Goal: Information Seeking & Learning: Check status

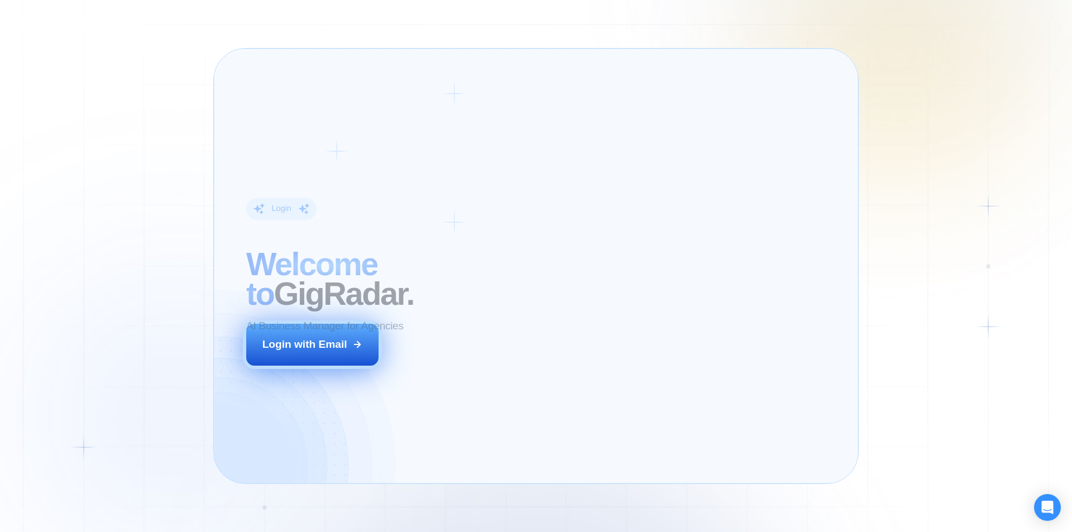
click at [316, 354] on button "Login with Email" at bounding box center [312, 344] width 133 height 41
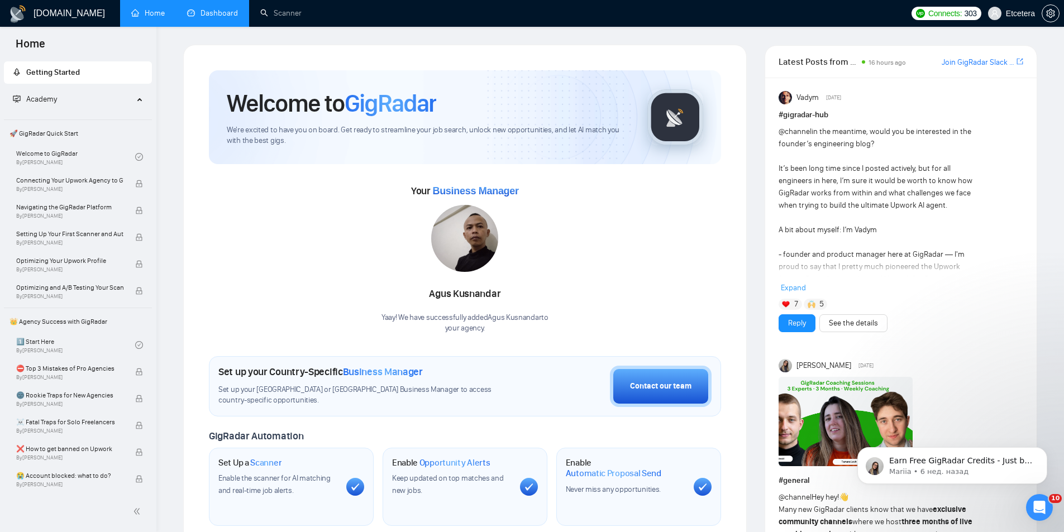
click at [225, 9] on link "Dashboard" at bounding box center [212, 12] width 51 height 9
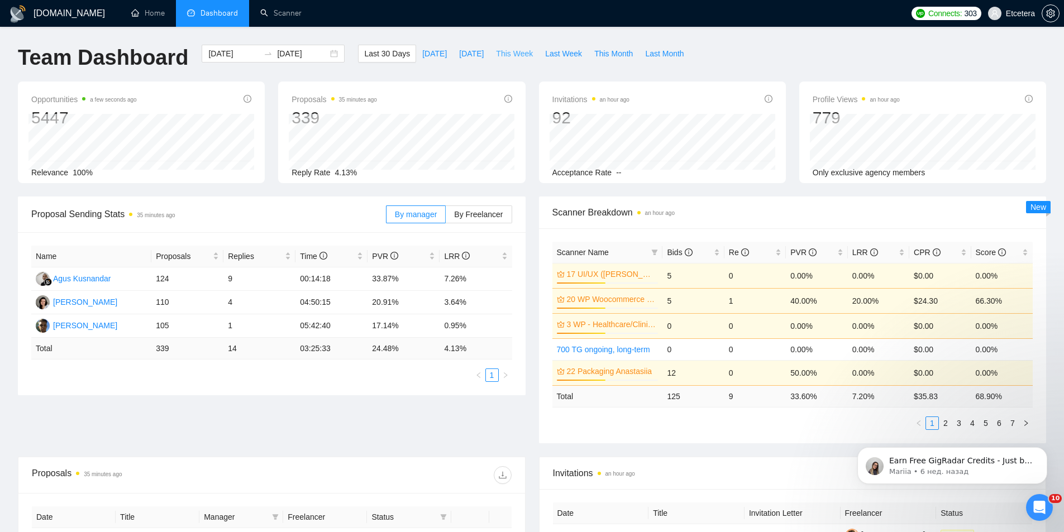
click at [513, 49] on span "This Week" at bounding box center [514, 53] width 37 height 12
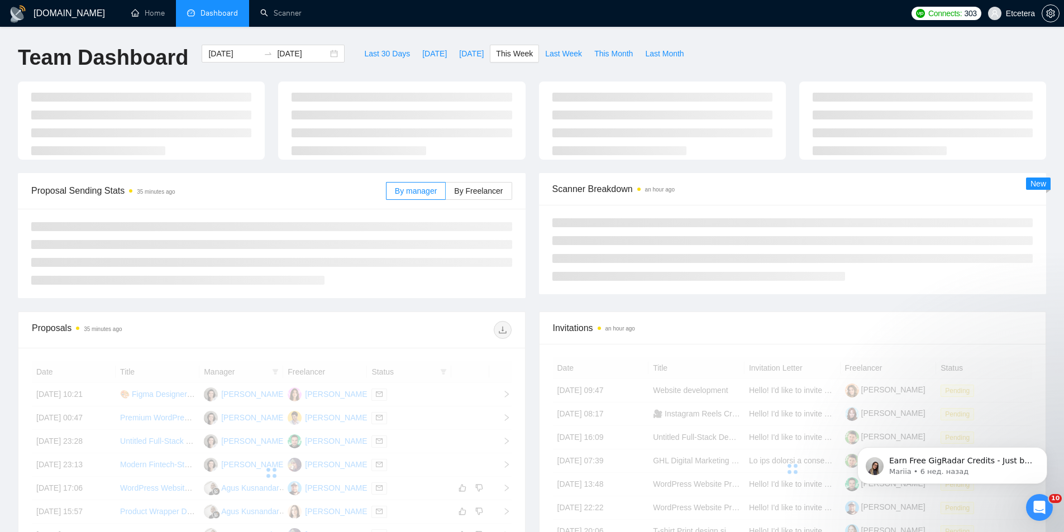
type input "2025-10-06"
type input "2025-10-12"
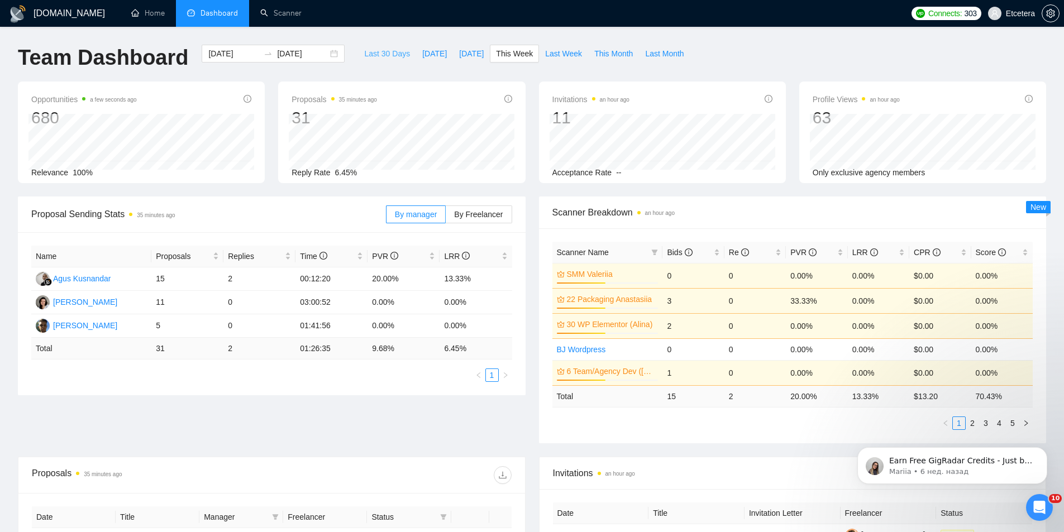
click at [364, 54] on span "Last 30 Days" at bounding box center [387, 53] width 46 height 12
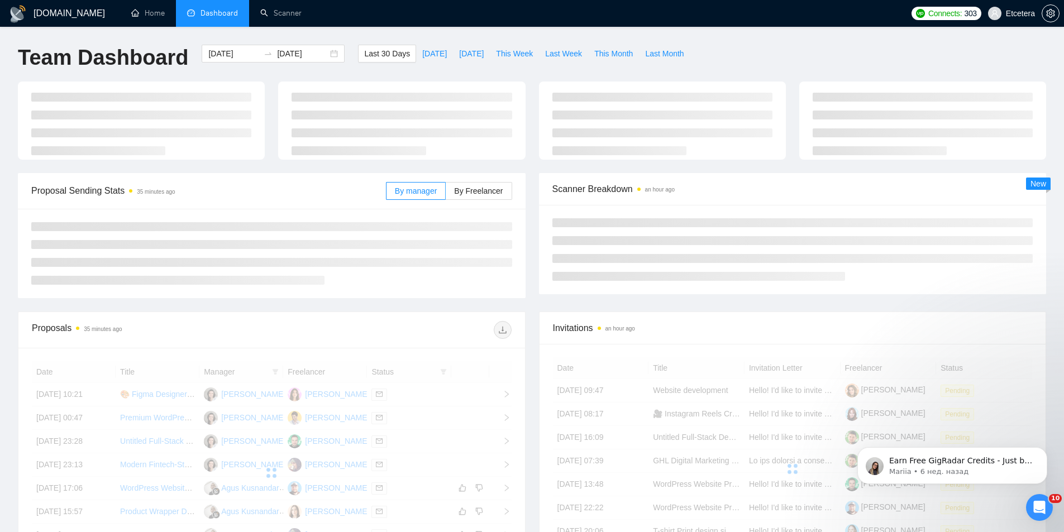
type input "2025-09-09"
type input "2025-10-09"
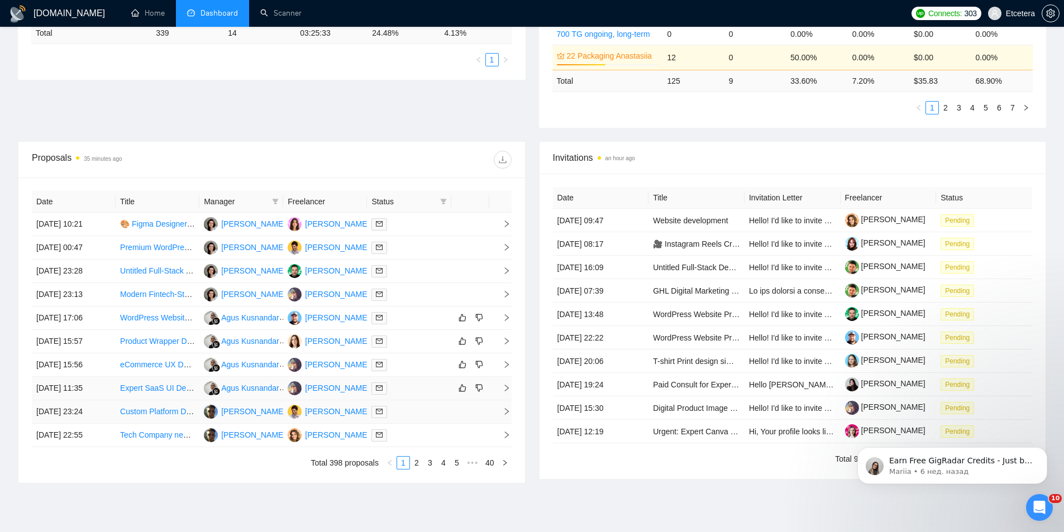
scroll to position [335, 0]
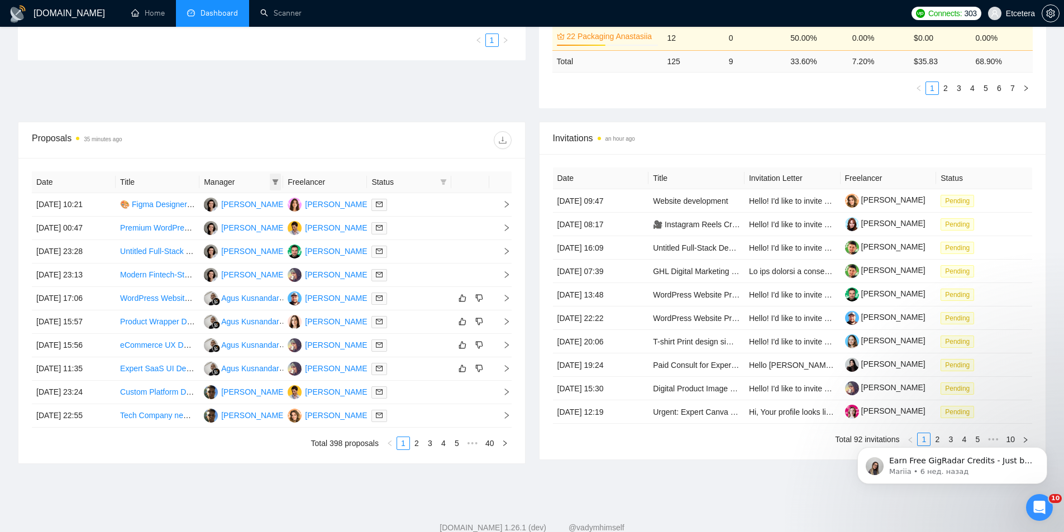
click at [277, 182] on icon "filter" at bounding box center [276, 182] width 6 height 6
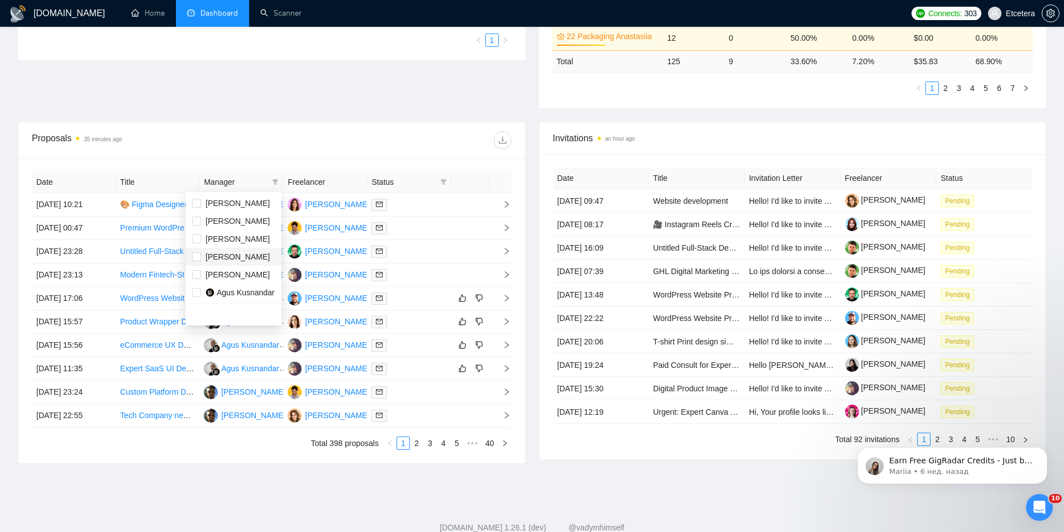
click at [234, 261] on span "Tatyana Tymofieieva" at bounding box center [238, 256] width 64 height 9
checkbox input "true"
